Goal: Transaction & Acquisition: Purchase product/service

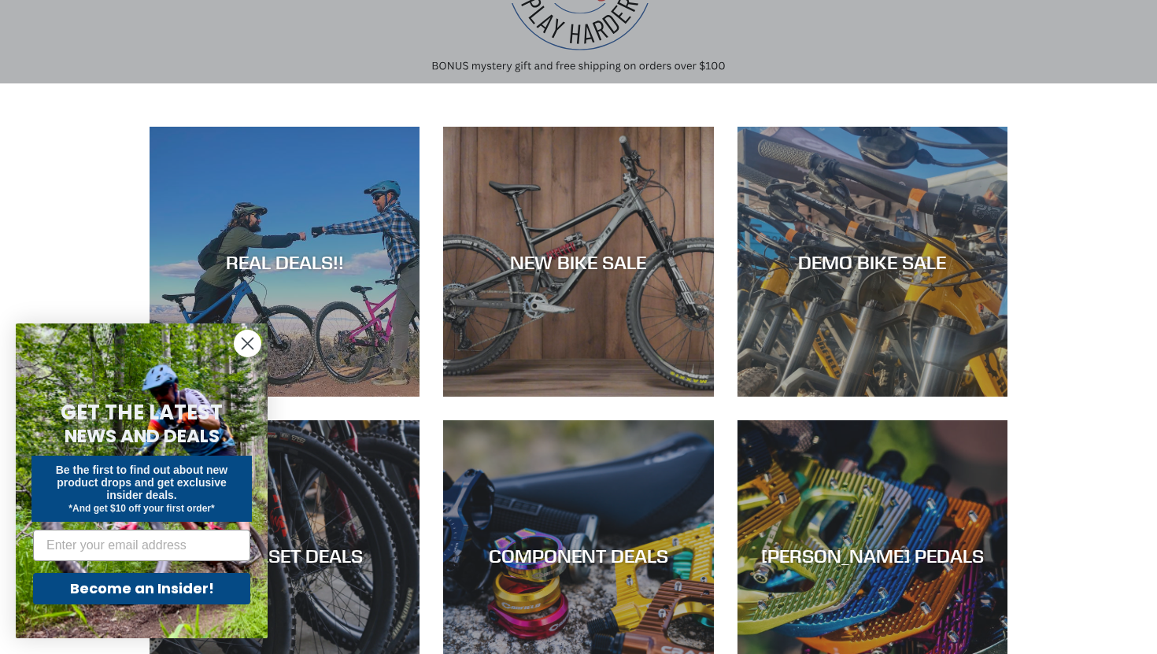
scroll to position [228, 0]
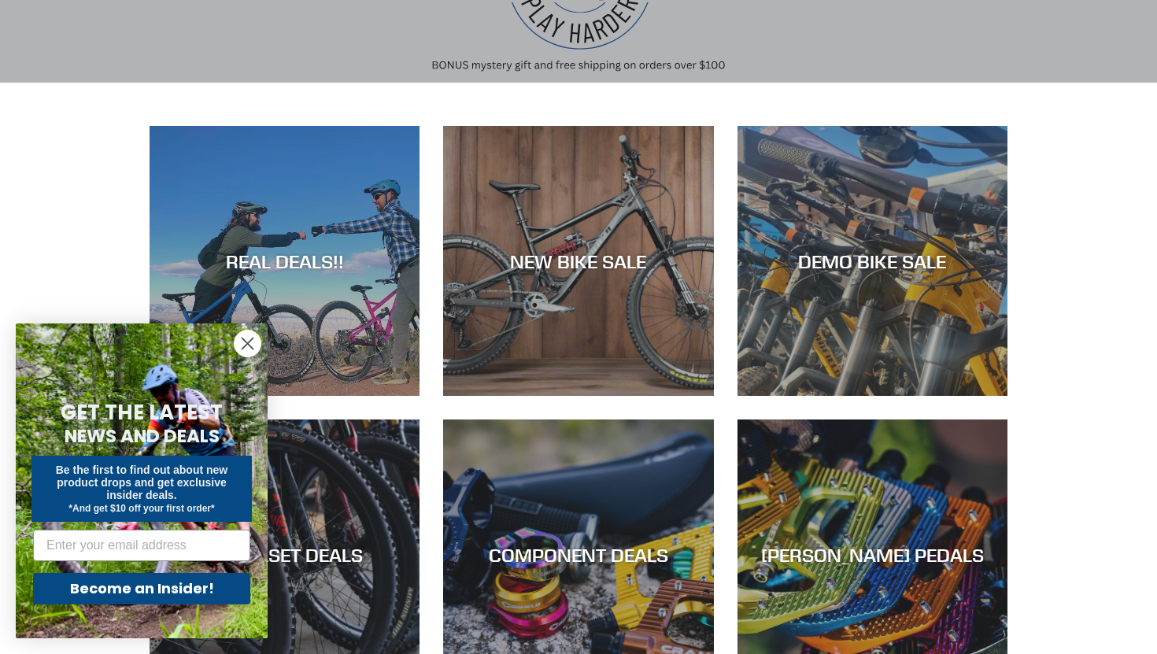
click at [242, 341] on circle "Close dialog" at bounding box center [248, 344] width 26 height 26
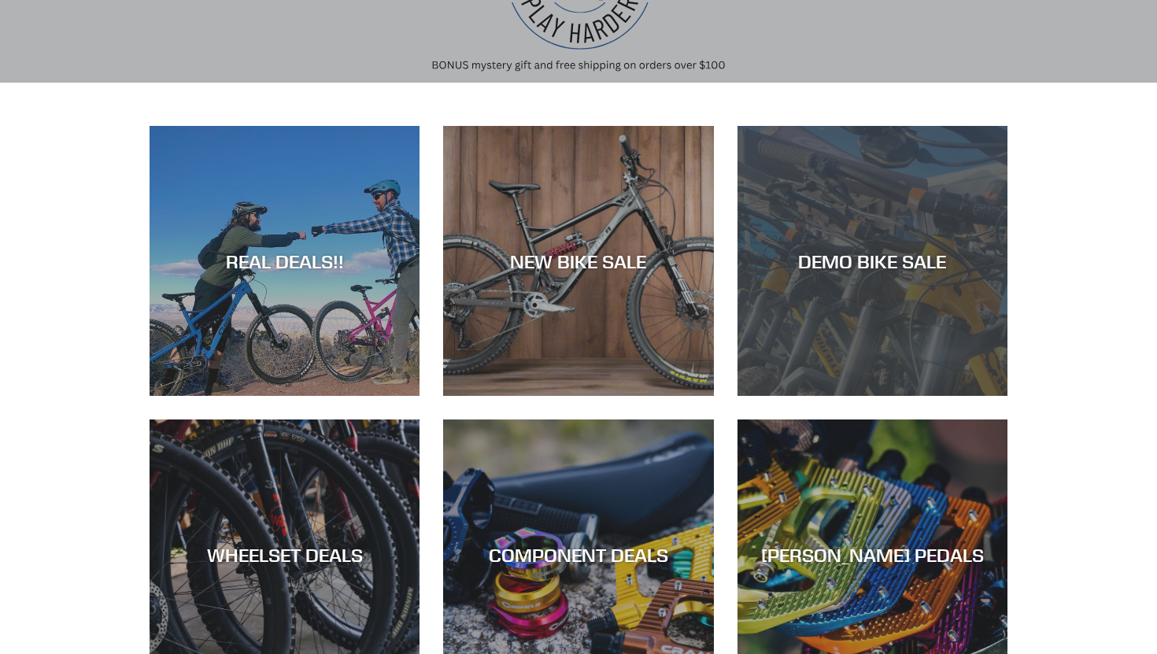
click at [786, 396] on div "DEMO BIKE SALE" at bounding box center [873, 396] width 270 height 0
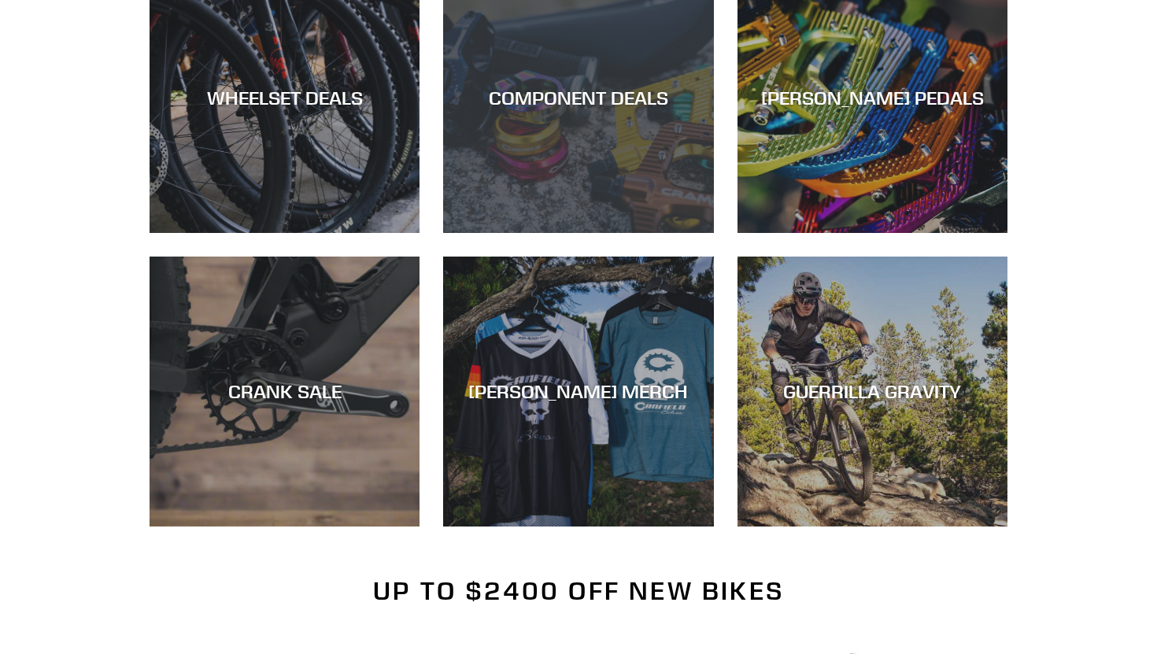
scroll to position [686, 0]
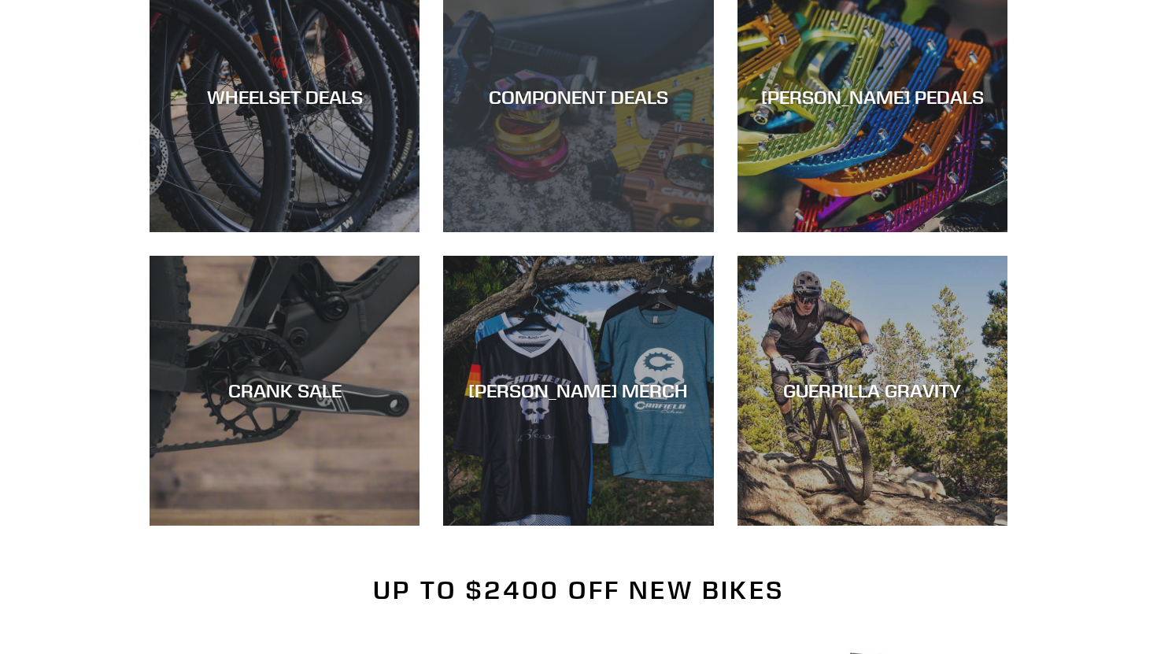
click at [561, 232] on div "COMPONENT DEALS" at bounding box center [578, 232] width 270 height 0
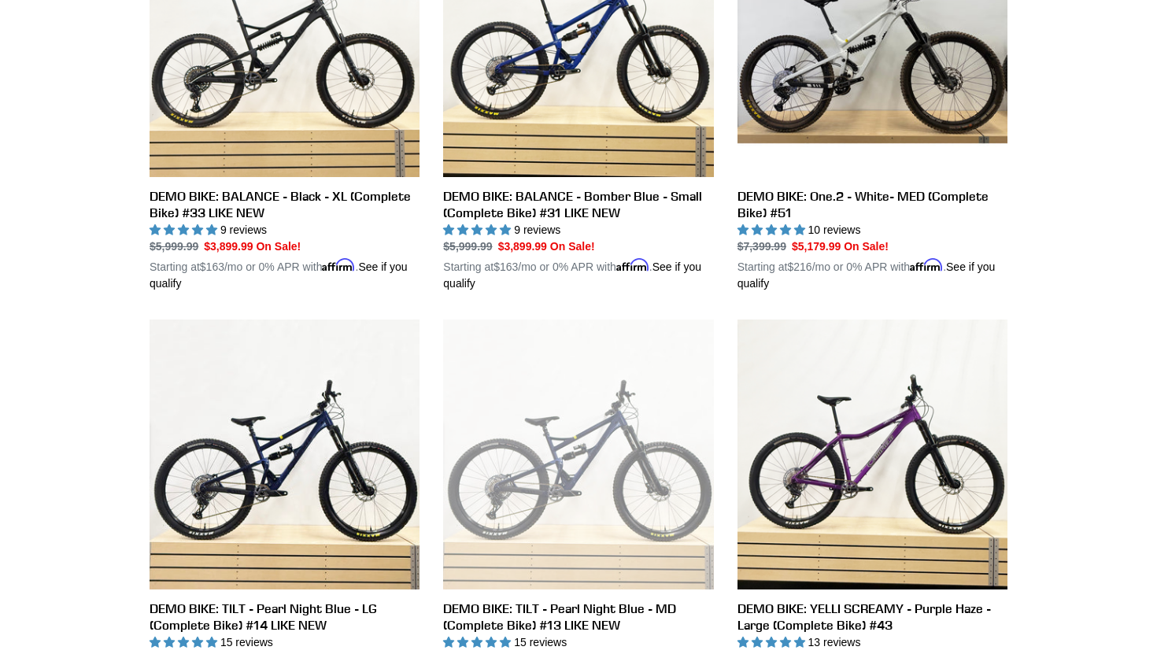
scroll to position [552, 0]
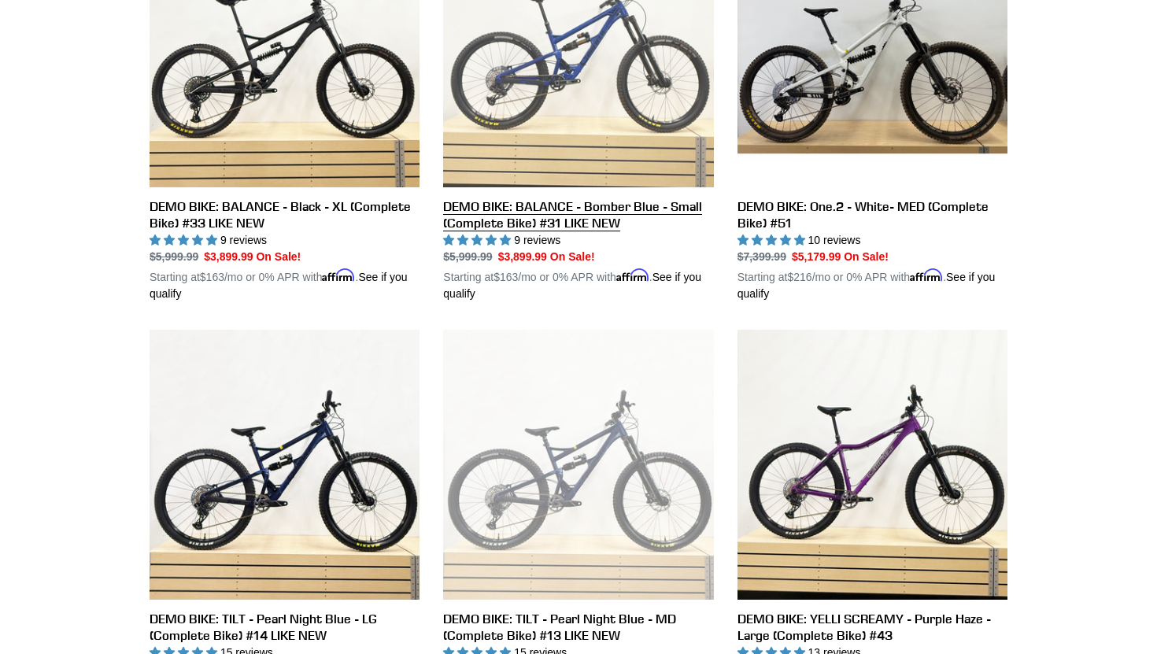
click at [575, 211] on link "DEMO BIKE: BALANCE - Bomber Blue - Small (Complete Bike) #31 LIKE NEW" at bounding box center [578, 109] width 270 height 385
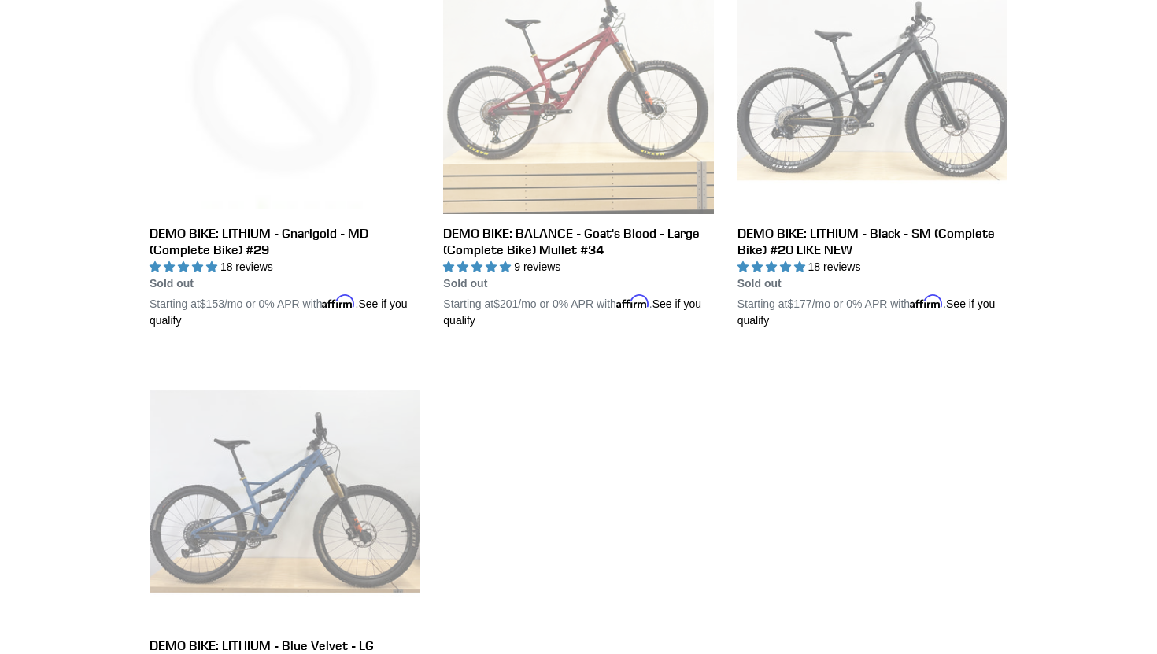
scroll to position [2762, 0]
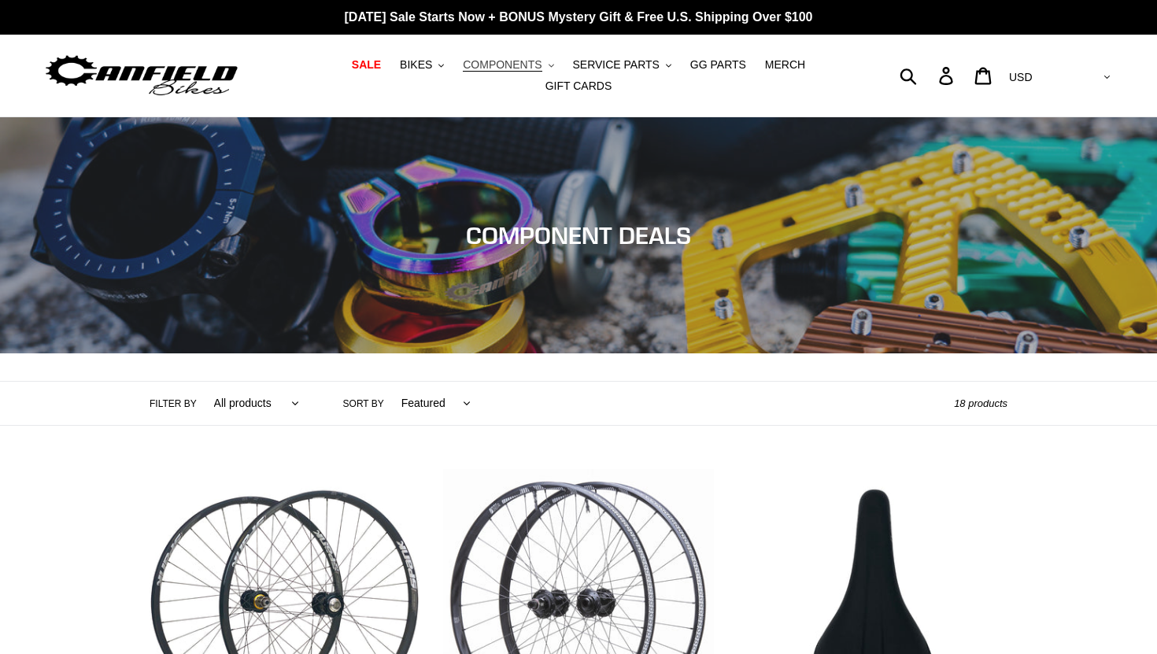
click at [546, 61] on button "COMPONENTS .cls-1{fill:#231f20}" at bounding box center [508, 64] width 106 height 21
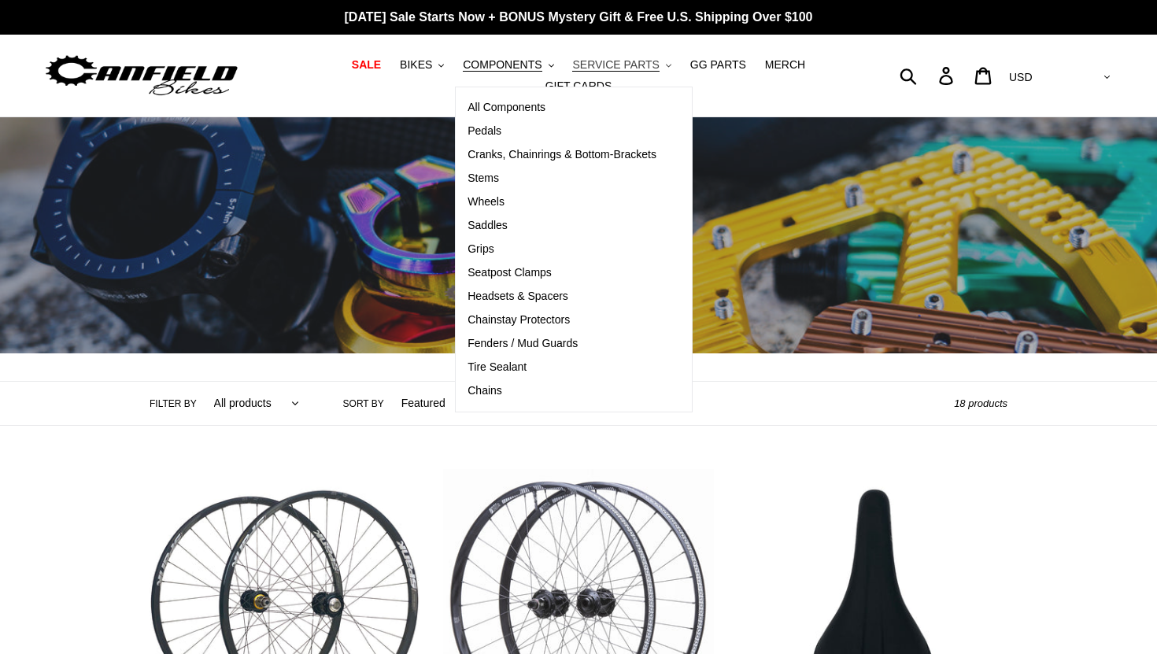
click at [651, 67] on span "SERVICE PARTS" at bounding box center [615, 64] width 87 height 13
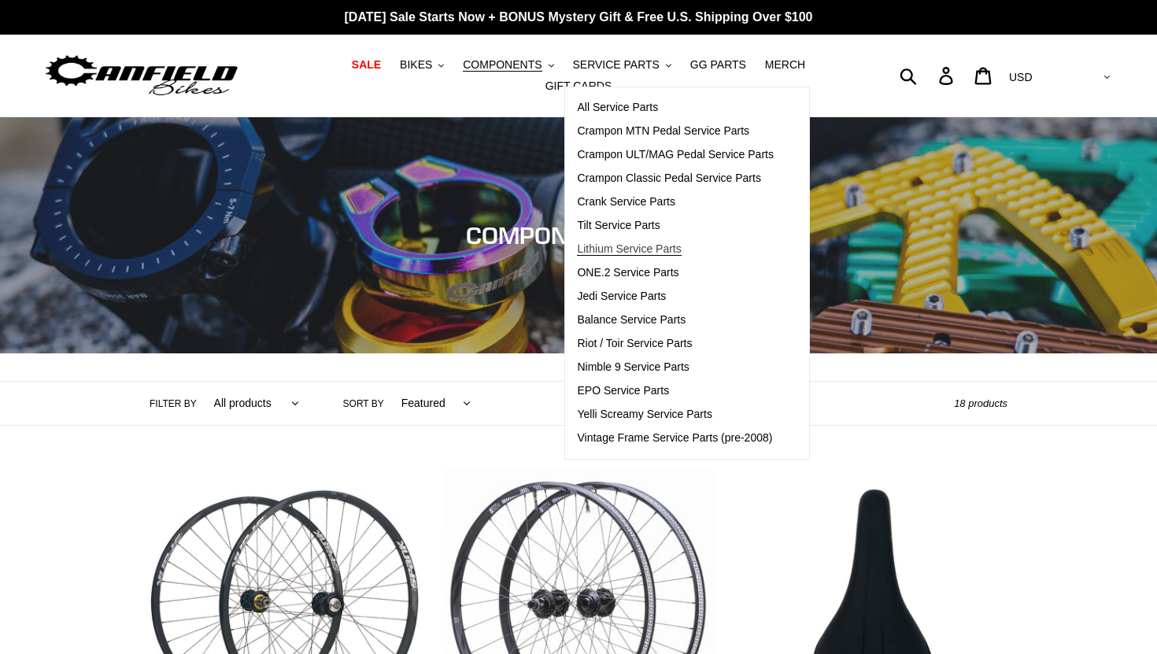
click at [609, 244] on span "Lithium Service Parts" at bounding box center [629, 248] width 104 height 13
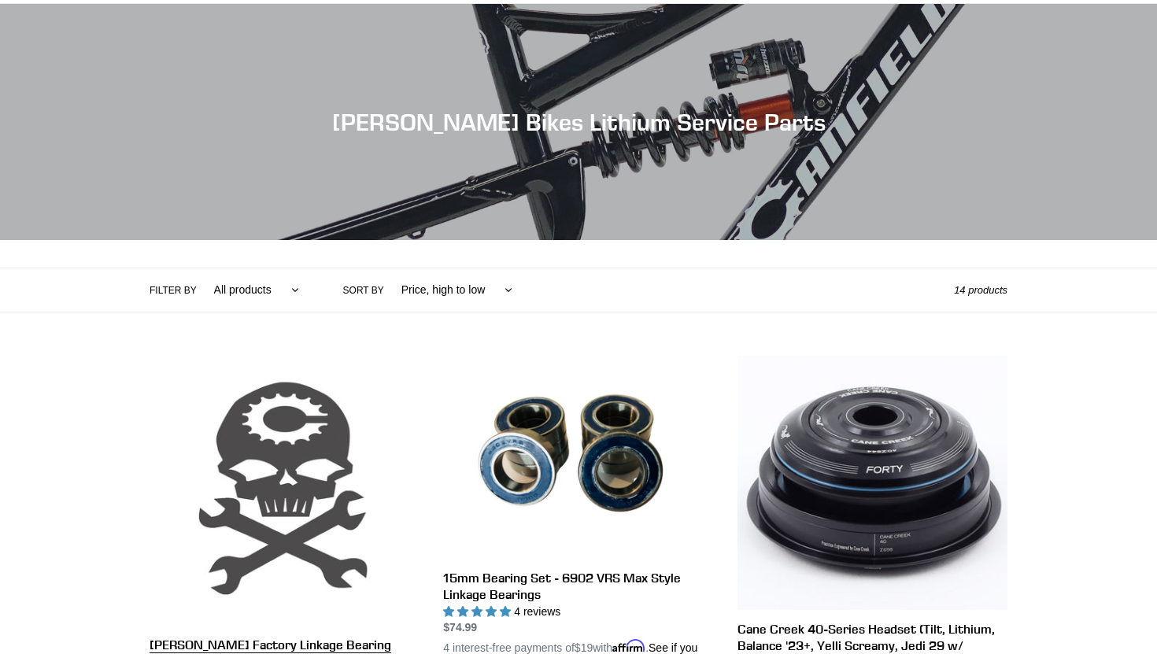
scroll to position [315, 0]
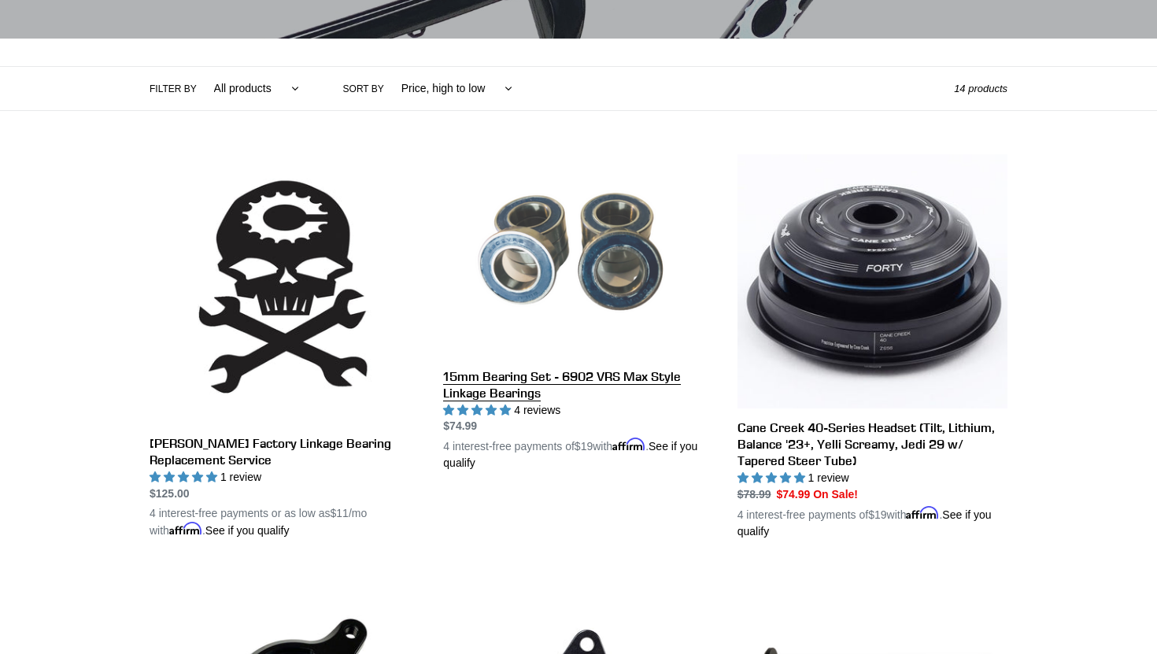
click at [564, 382] on link "15mm Bearing Set - 6902 VRS Max Style Linkage Bearings" at bounding box center [578, 312] width 270 height 317
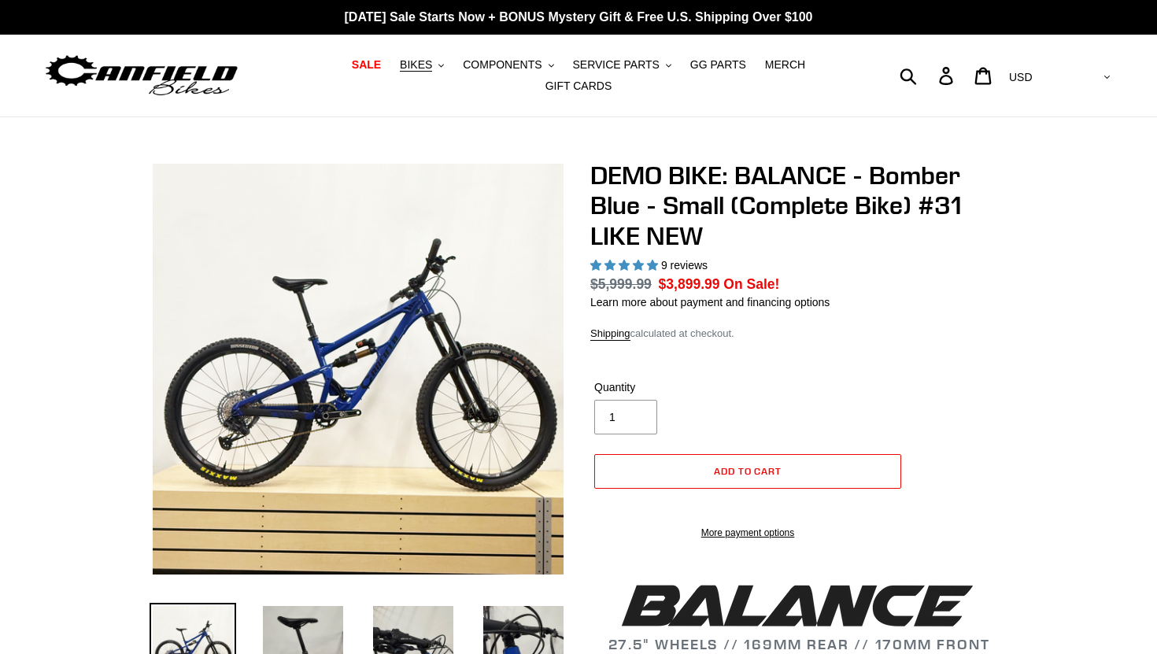
select select "highest-rating"
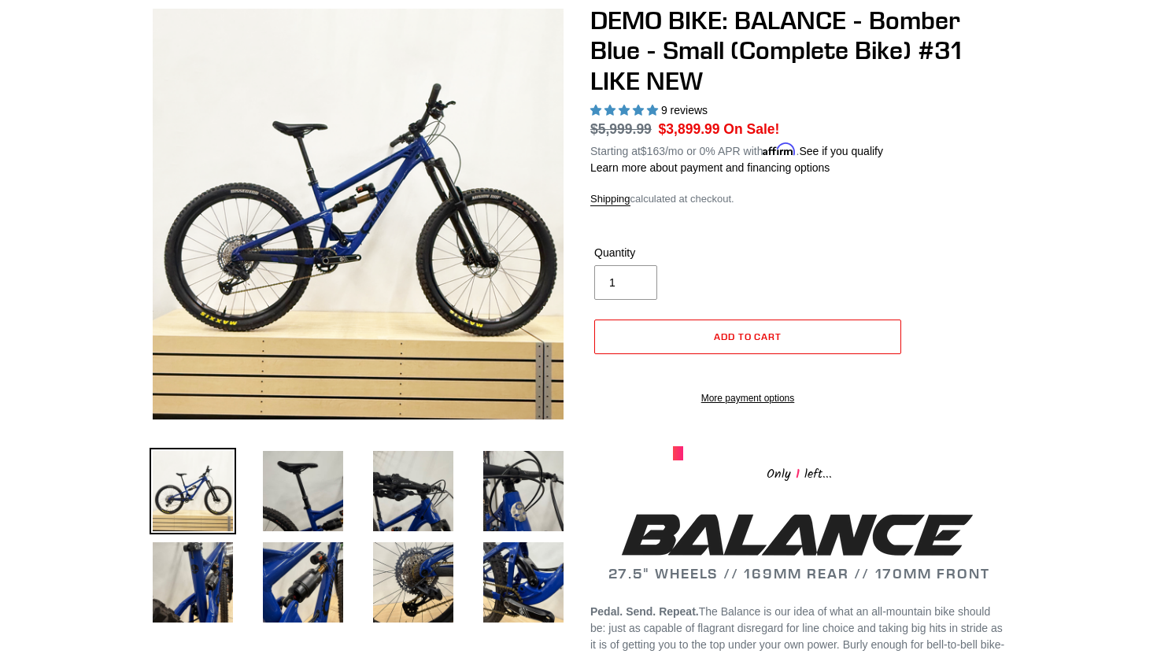
scroll to position [457, 0]
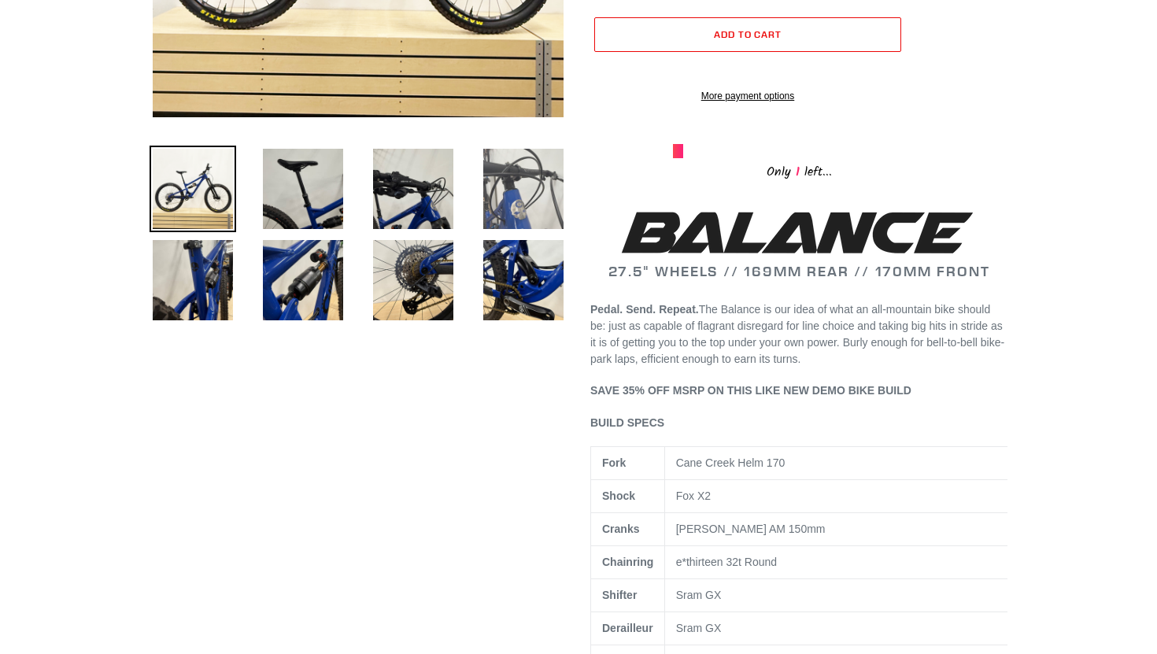
click at [504, 211] on img at bounding box center [523, 189] width 87 height 87
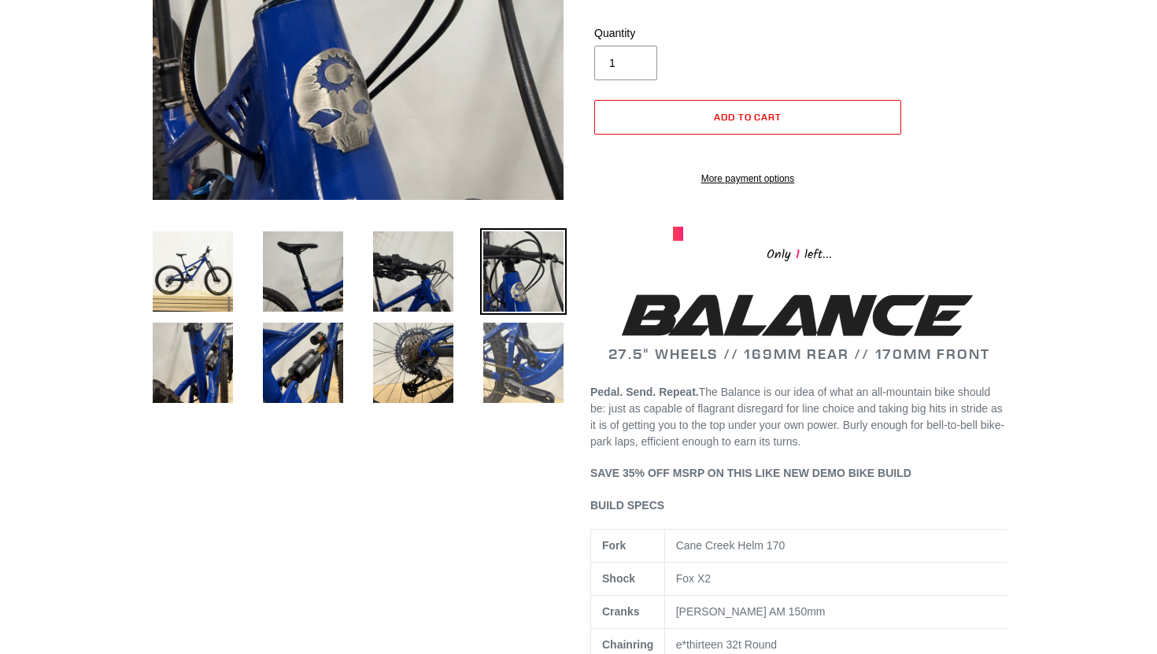
click at [513, 337] on img at bounding box center [523, 363] width 87 height 87
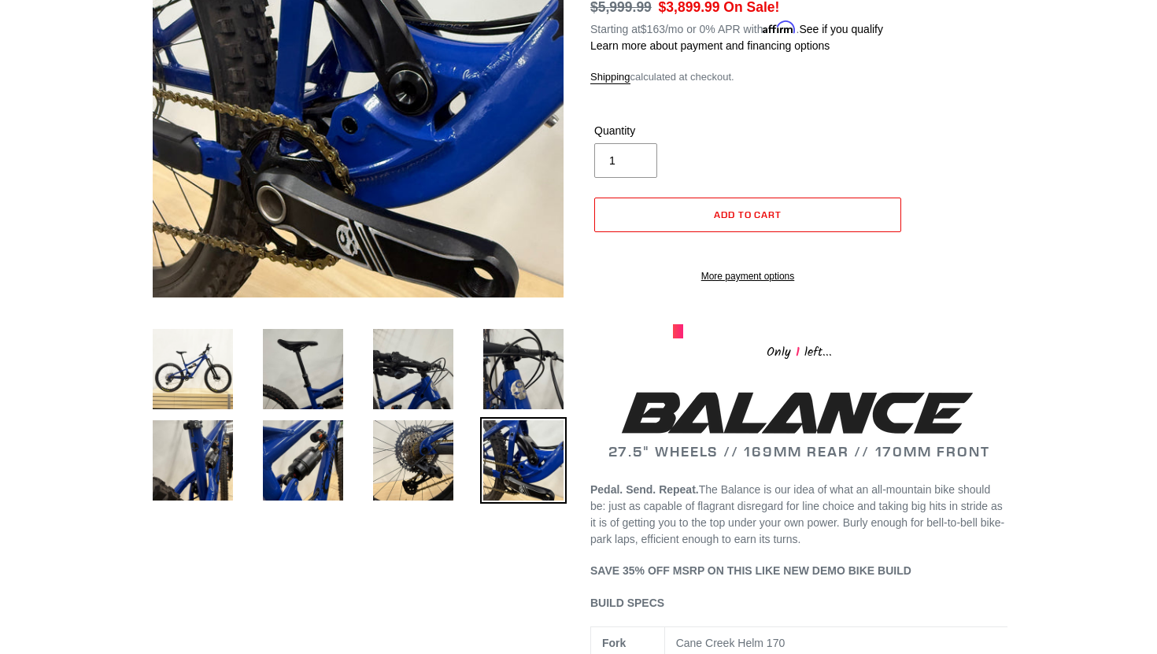
scroll to position [272, 0]
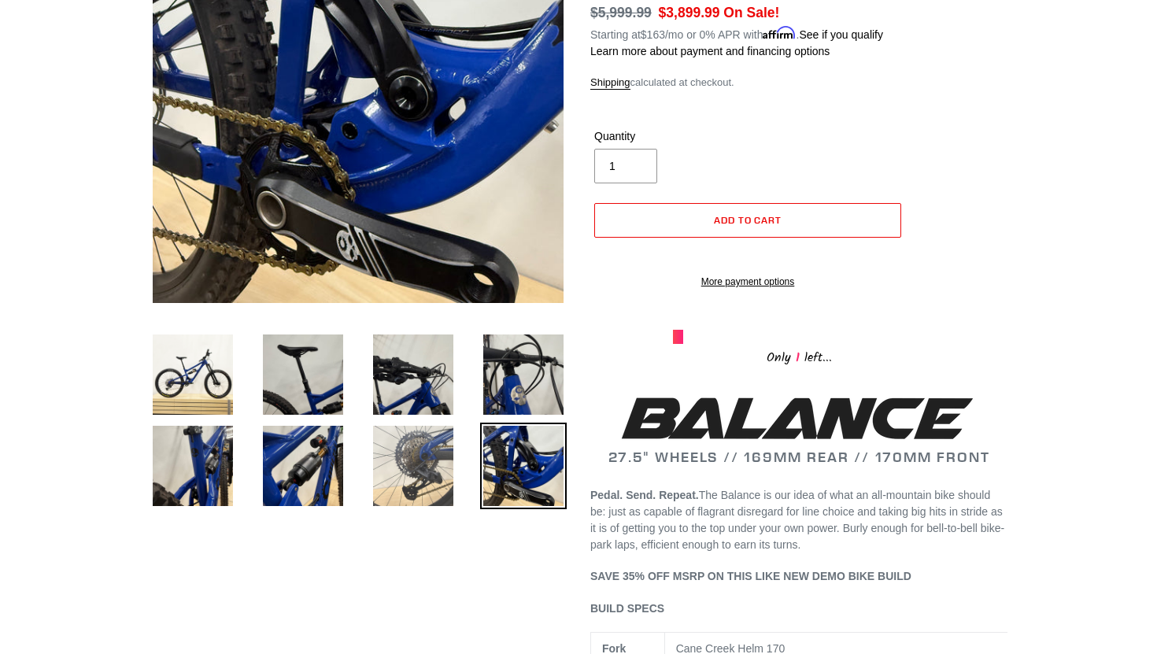
click at [418, 470] on img at bounding box center [413, 466] width 87 height 87
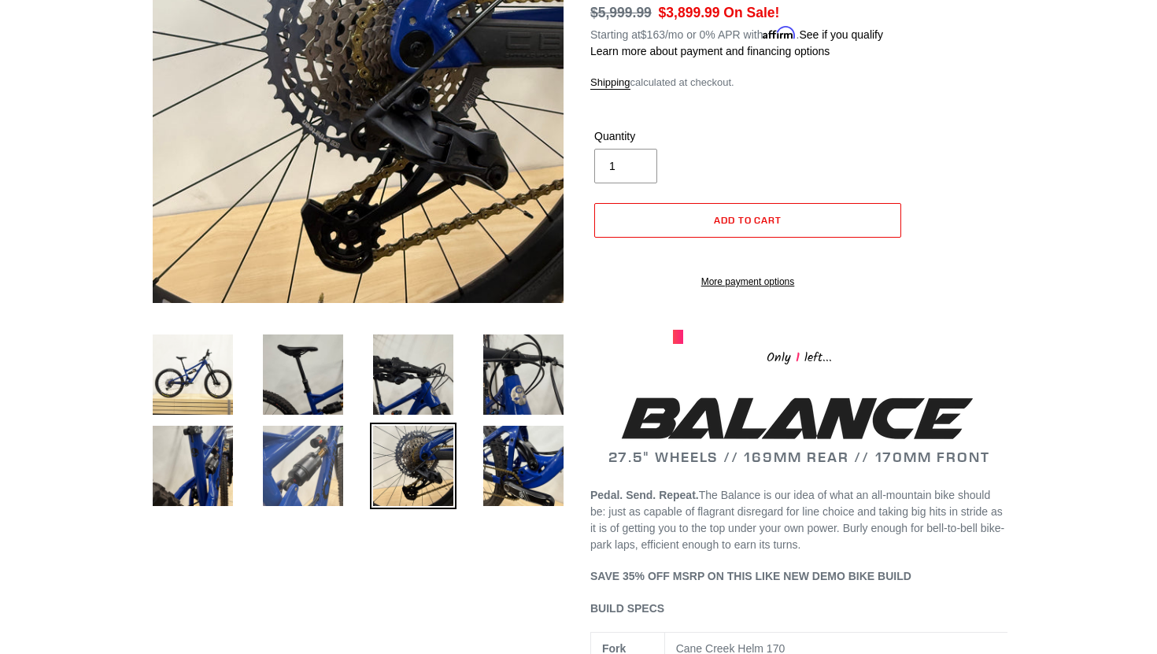
click at [308, 470] on img at bounding box center [303, 466] width 87 height 87
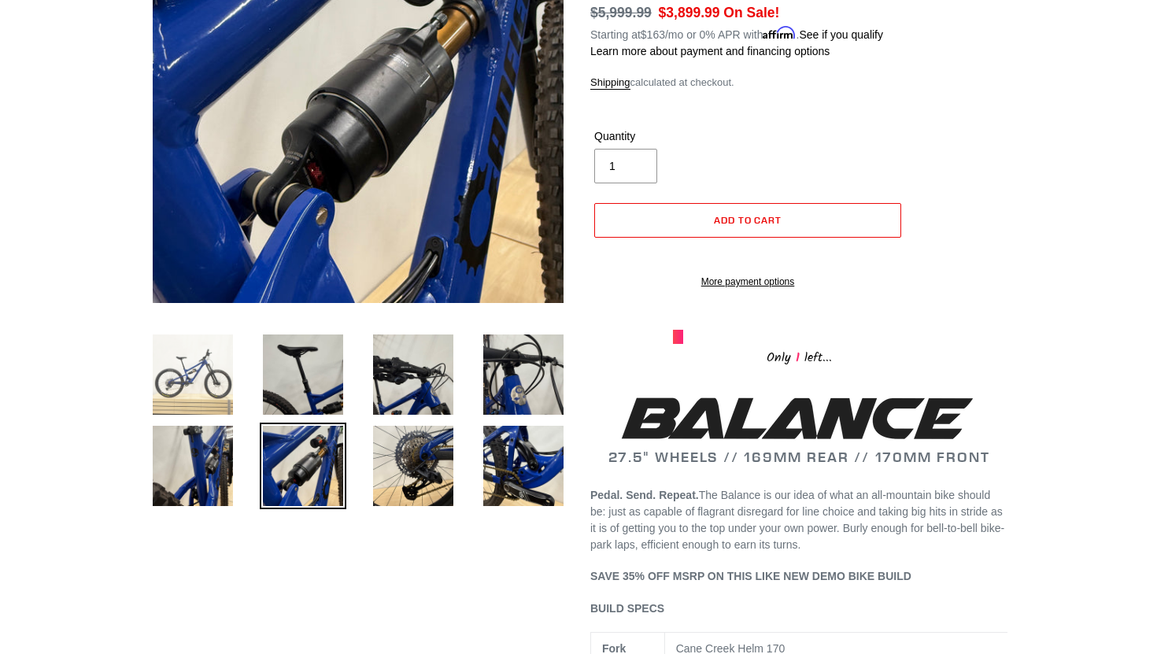
click at [189, 417] on img at bounding box center [193, 374] width 87 height 87
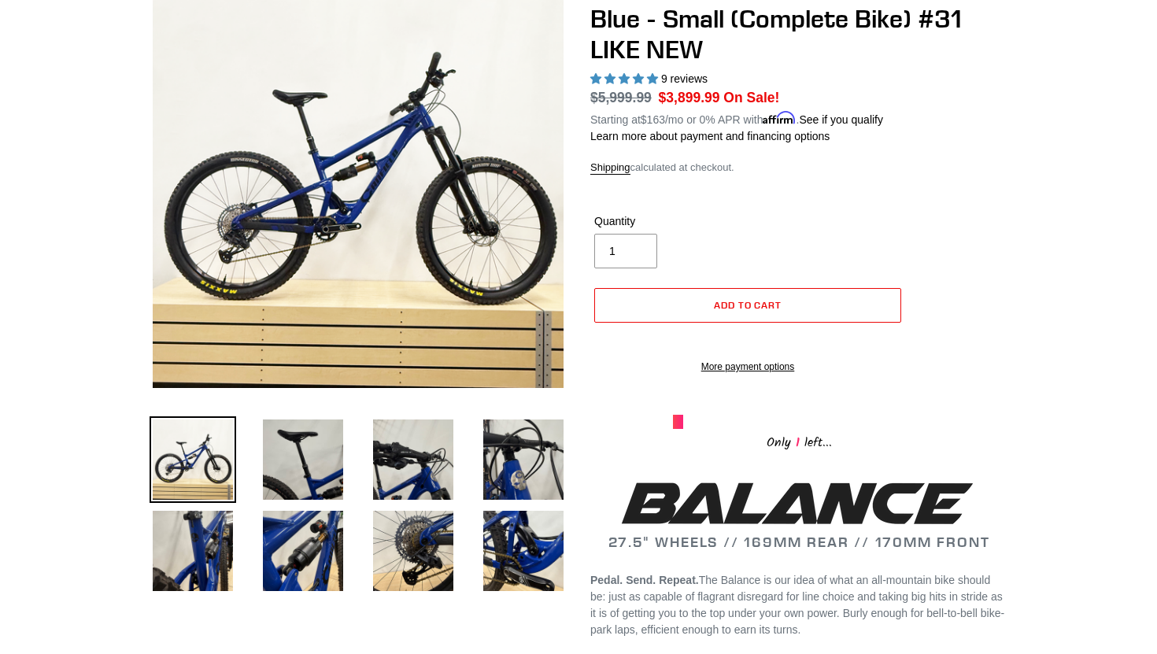
scroll to position [853, 0]
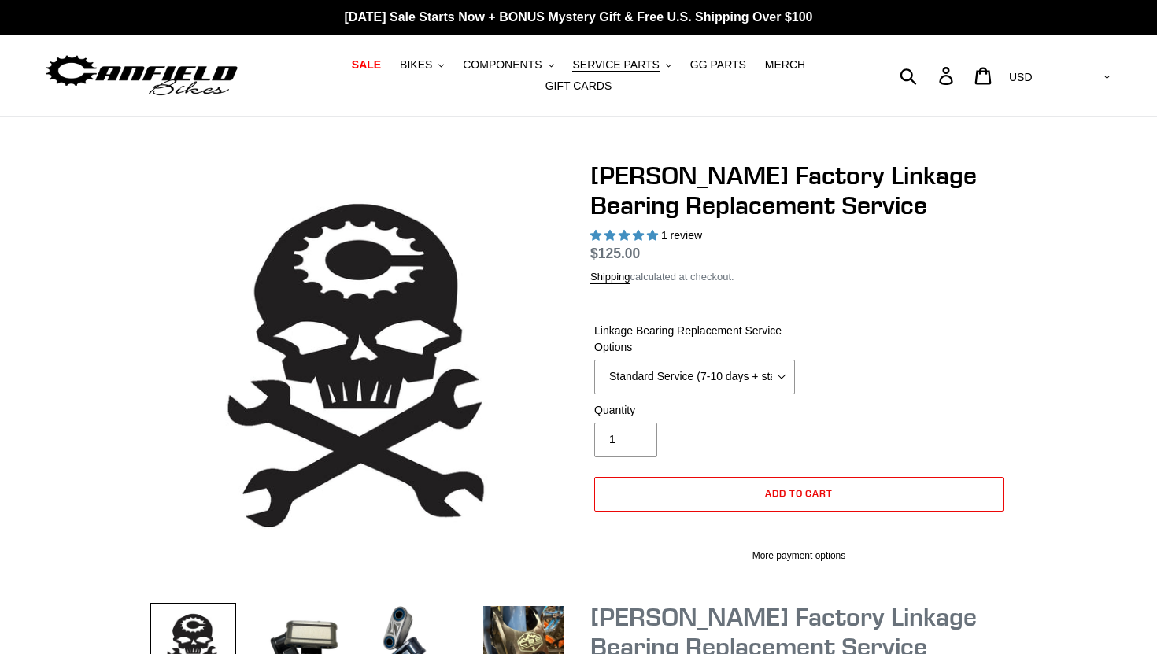
select select "highest-rating"
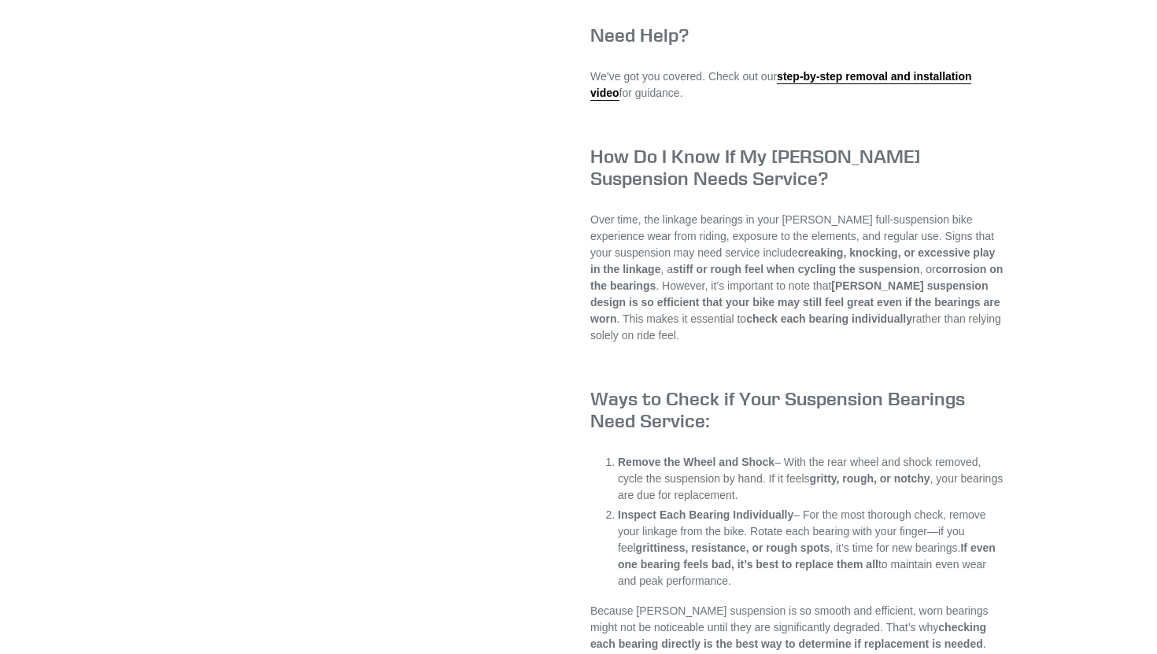
scroll to position [1836, 0]
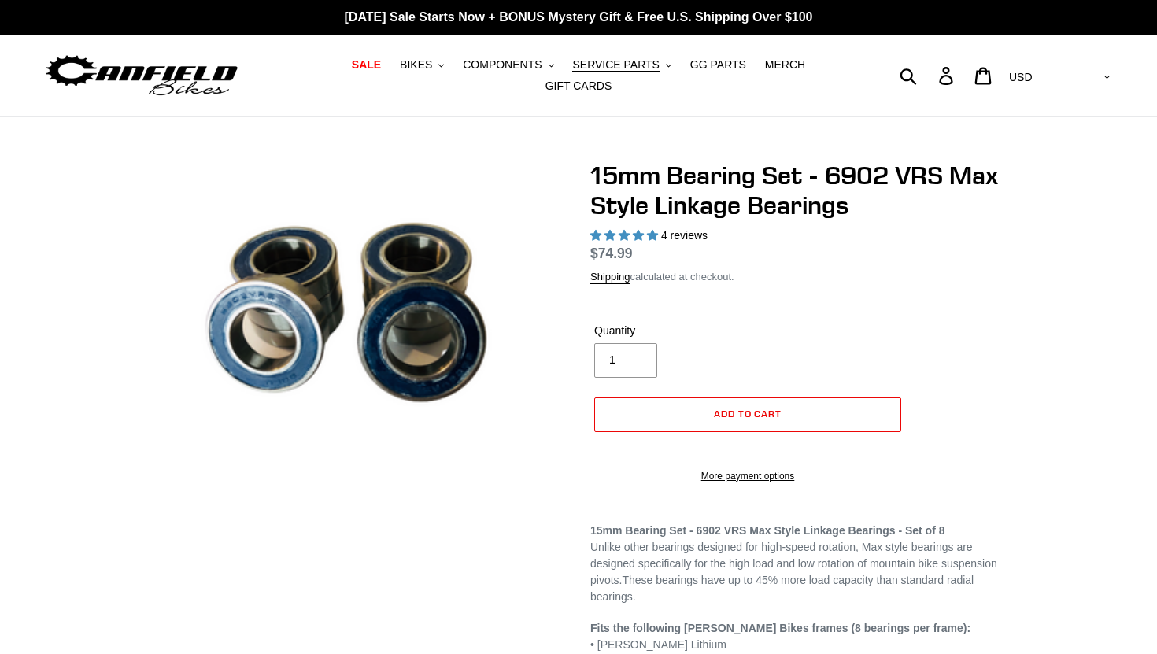
select select "highest-rating"
